Goal: Information Seeking & Learning: Learn about a topic

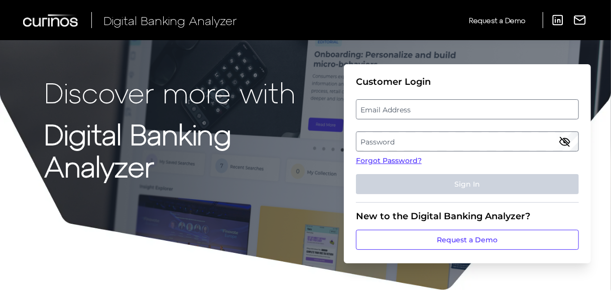
click at [377, 107] on label "Email Address" at bounding box center [468, 109] width 222 height 18
click at [377, 107] on input "email" at bounding box center [467, 109] width 223 height 20
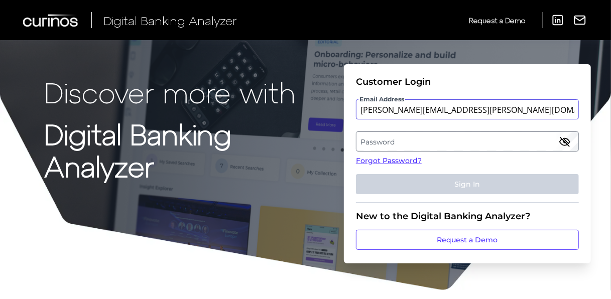
type input "[PERSON_NAME][EMAIL_ADDRESS][PERSON_NAME][DOMAIN_NAME]"
click at [390, 141] on label "Password" at bounding box center [468, 142] width 222 height 18
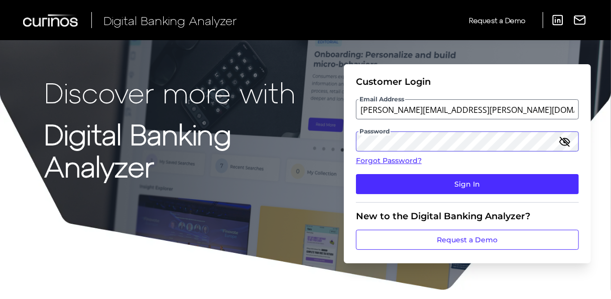
click at [356, 174] on button "Sign In" at bounding box center [467, 184] width 223 height 20
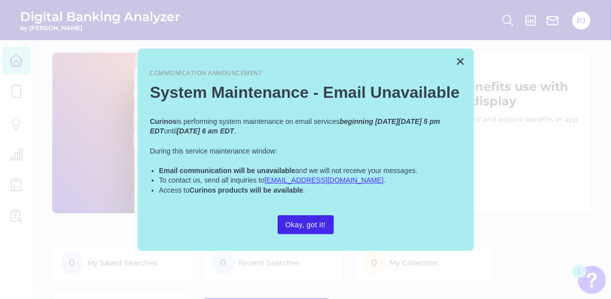
click at [311, 223] on button "Okay, got it!" at bounding box center [306, 225] width 56 height 19
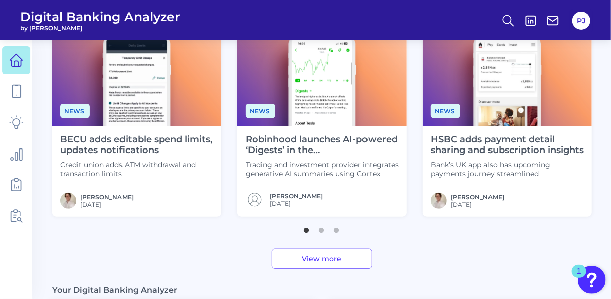
scroll to position [352, 0]
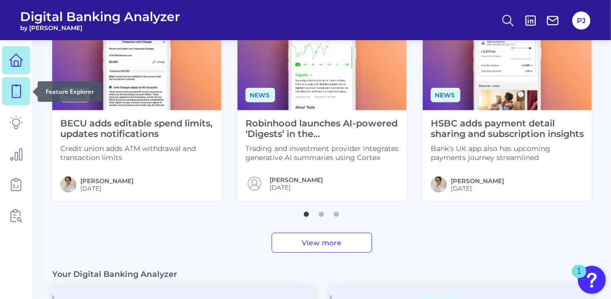
click at [15, 93] on icon at bounding box center [16, 91] width 14 height 14
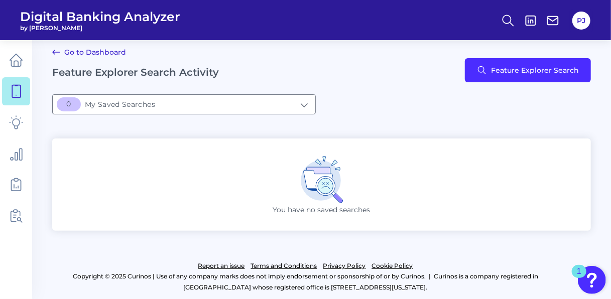
scroll to position [9, 0]
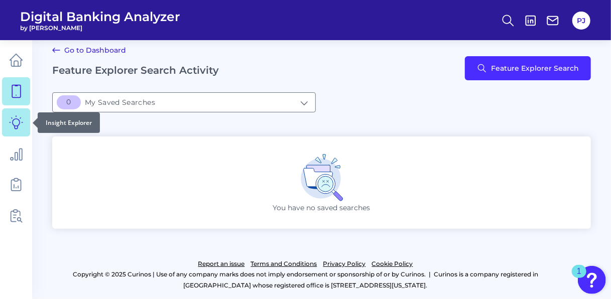
click at [24, 122] on link at bounding box center [16, 123] width 28 height 28
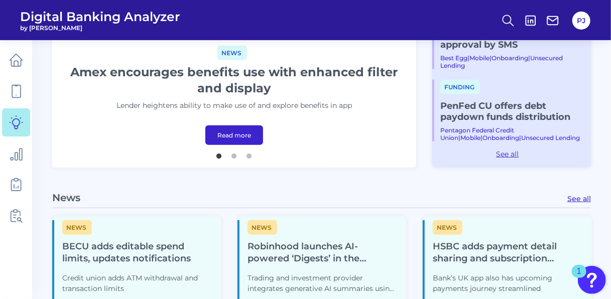
scroll to position [301, 0]
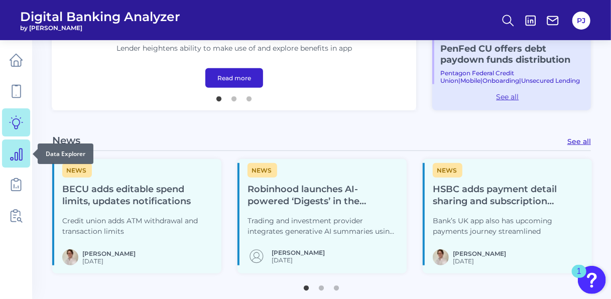
click at [14, 156] on icon at bounding box center [16, 154] width 14 height 14
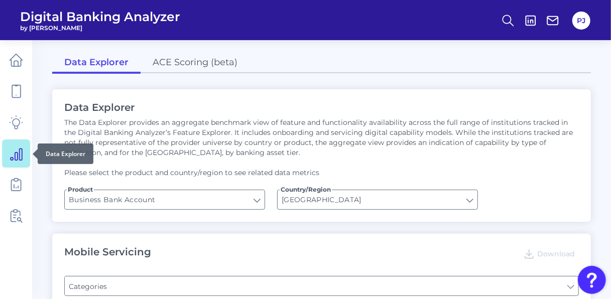
type input "Pre-login Features"
type input "Channel"
type input "Login"
type input "Upon opening the app are users immediately prompted to use Touch/Face ID to log…"
type input "Can you apply for the PRODUCT as a new to brand customer on ANY digital channel?"
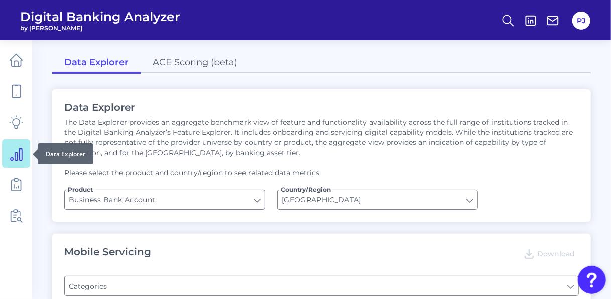
type input "Does it offer third-party single sign on?"
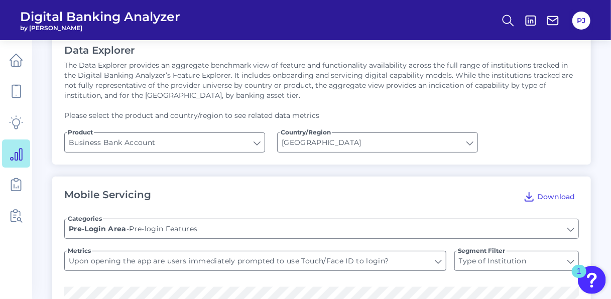
scroll to position [151, 0]
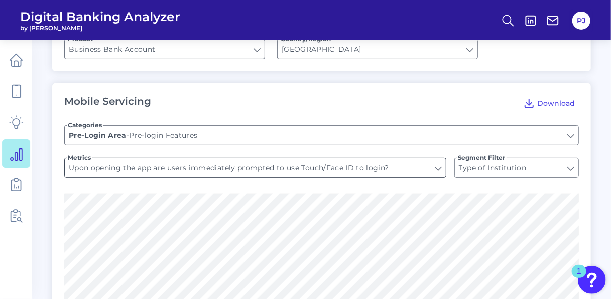
click at [226, 168] on input "Upon opening the app are users immediately prompted to use Touch/Face ID to log…" at bounding box center [255, 167] width 381 height 19
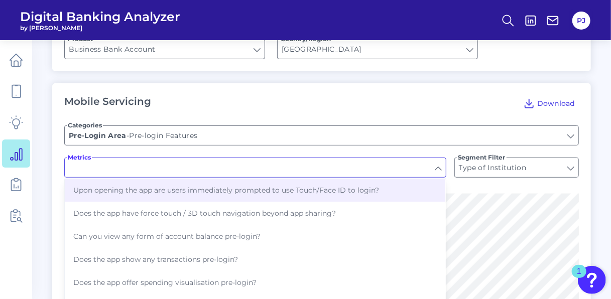
type input "Upon opening the app are users immediately prompted to use Touch/Face ID to log…"
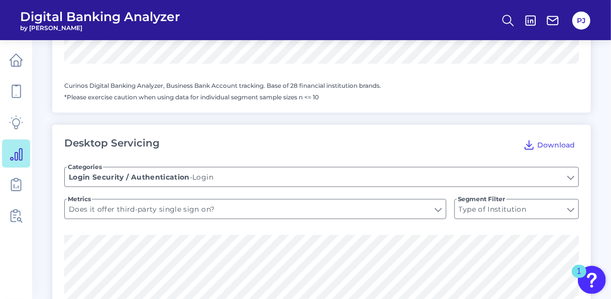
scroll to position [653, 0]
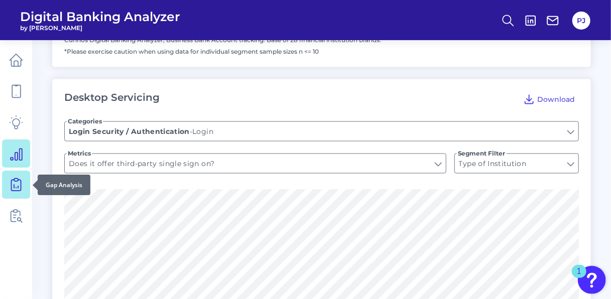
click at [25, 188] on link at bounding box center [16, 185] width 28 height 28
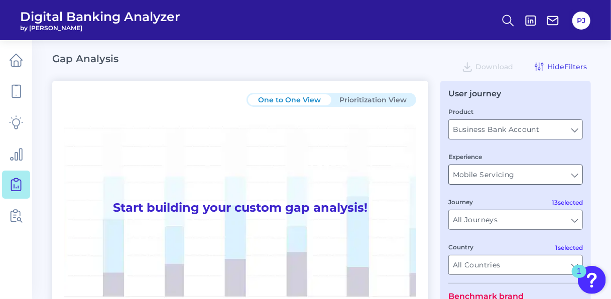
click at [530, 177] on input "Mobile Servicing" at bounding box center [516, 174] width 134 height 19
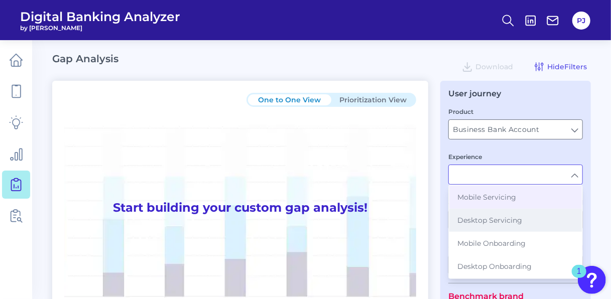
click at [524, 217] on button "Desktop Servicing" at bounding box center [516, 220] width 133 height 23
type input "Desktop Servicing"
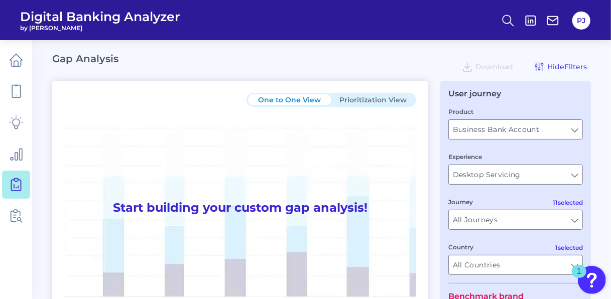
click at [524, 217] on input "All Journeys" at bounding box center [516, 219] width 134 height 19
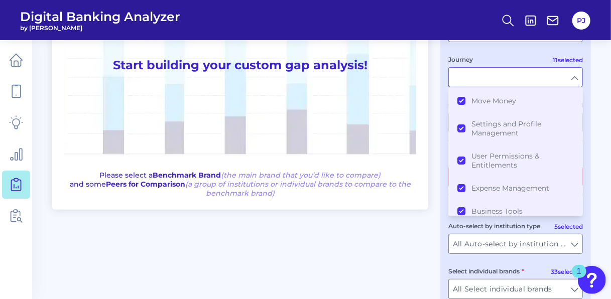
scroll to position [201, 0]
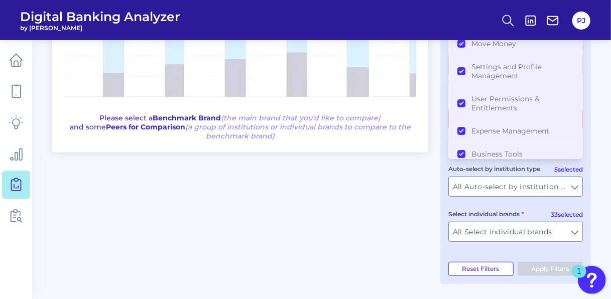
click at [586, 184] on div "User journey Product Business Bank Account Business Bank Account Experience Des…" at bounding box center [516, 82] width 151 height 403
type input "All Journeys"
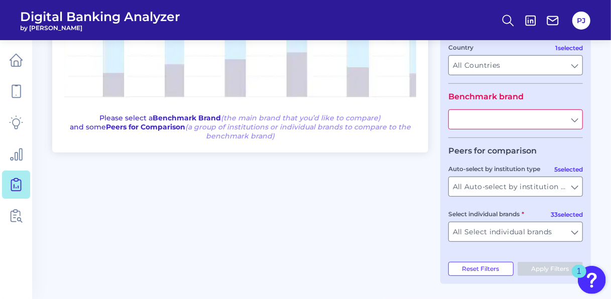
click at [561, 124] on input "text" at bounding box center [516, 119] width 134 height 19
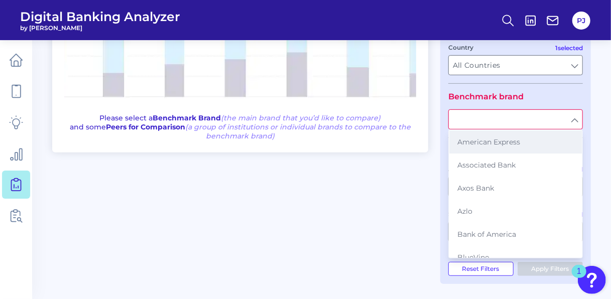
click at [552, 149] on button "American Express" at bounding box center [516, 142] width 133 height 23
type input "American Express"
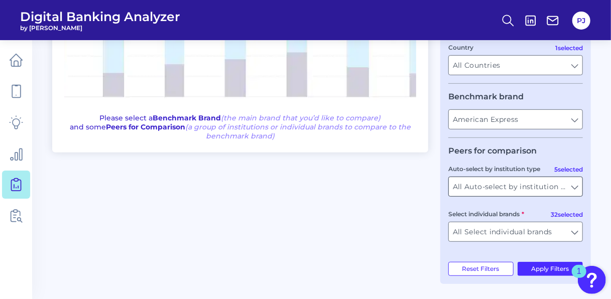
click at [549, 184] on input "All Auto-select by institution types" at bounding box center [516, 186] width 134 height 19
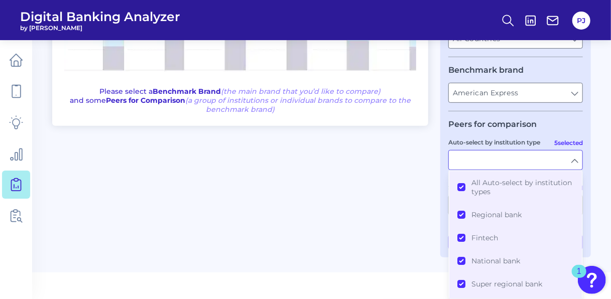
click at [599, 126] on main "Gap Analysis Download Hide Filters One to One View Prioritization View Start bu…" at bounding box center [305, 22] width 611 height 499
type input "All Auto-select by institution types"
